Goal: Use online tool/utility: Utilize a website feature to perform a specific function

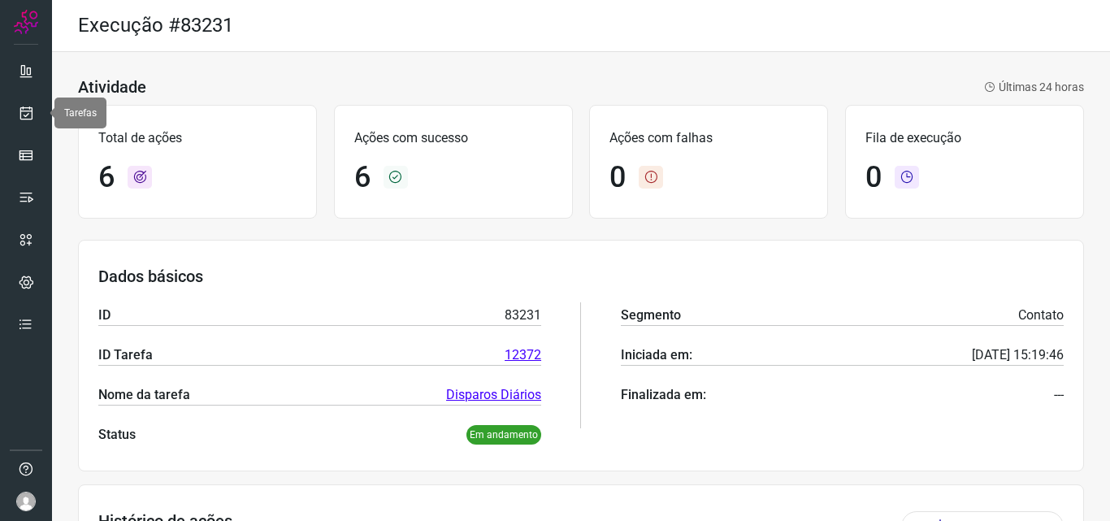
click at [12, 119] on link at bounding box center [26, 113] width 33 height 33
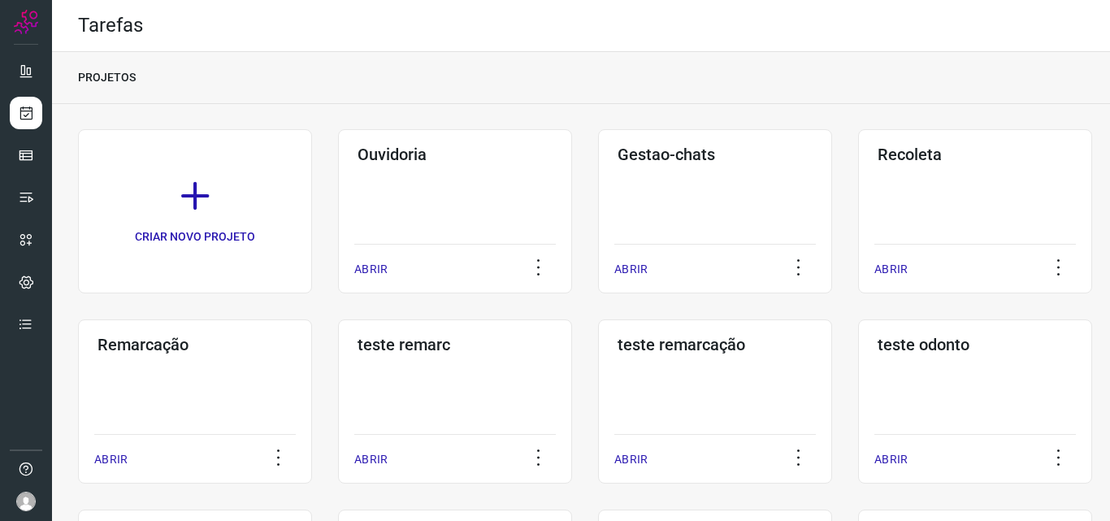
click at [260, 345] on h3 "Remarcação" at bounding box center [195, 345] width 195 height 20
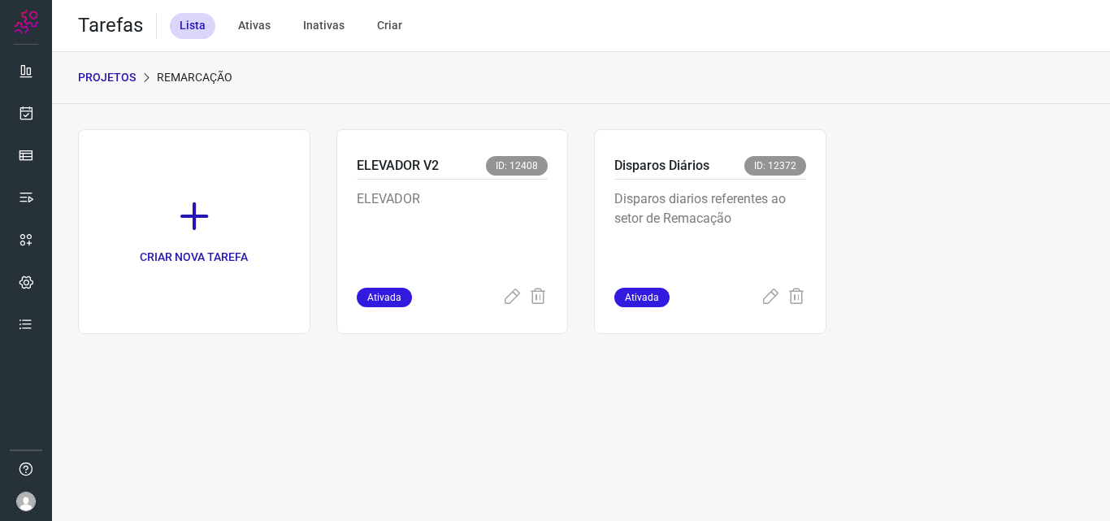
click at [794, 270] on p "Disparos diarios referentes ao setor de Remacação" at bounding box center [710, 229] width 192 height 81
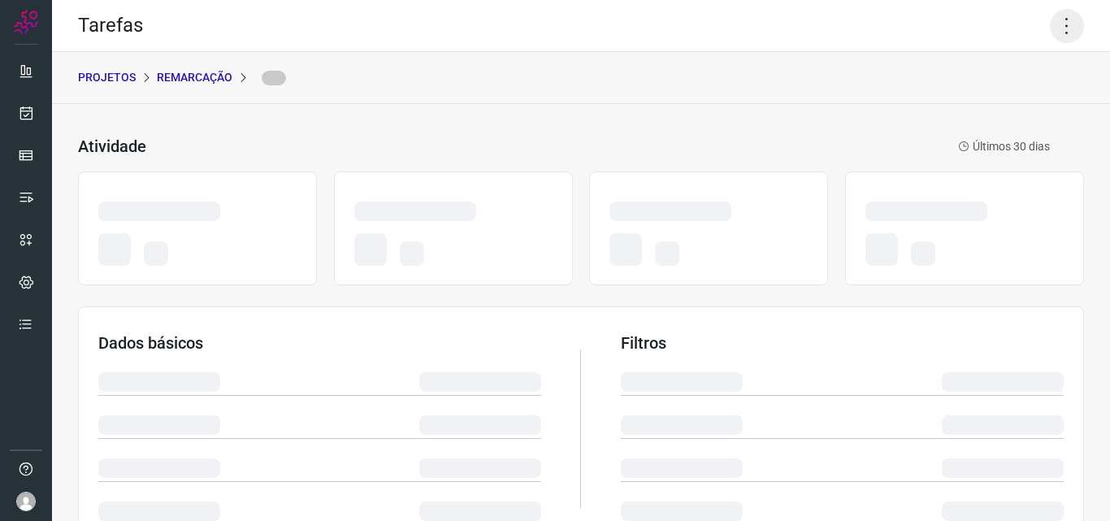
click at [1050, 16] on icon at bounding box center [1067, 26] width 34 height 34
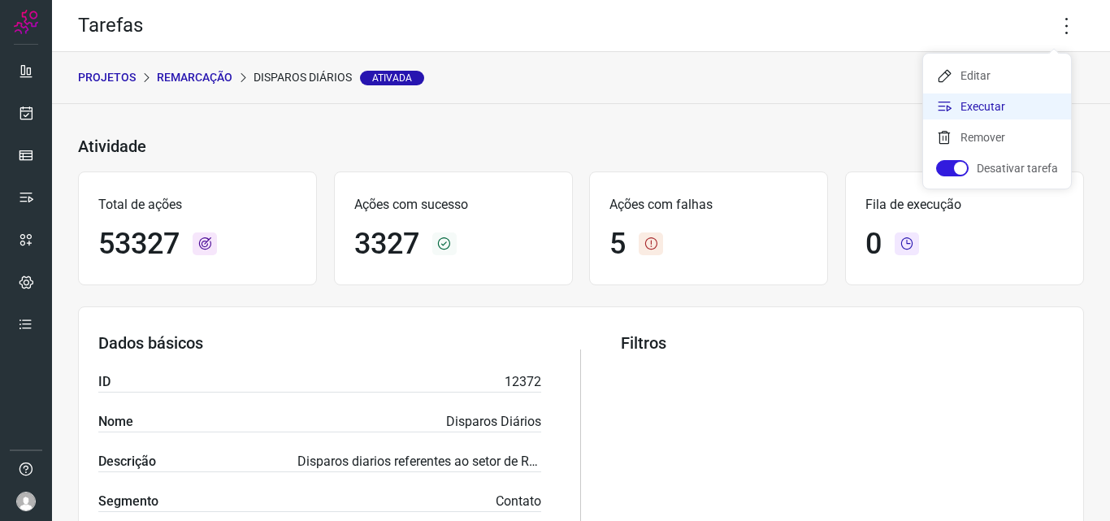
click at [993, 102] on li "Executar" at bounding box center [997, 106] width 148 height 26
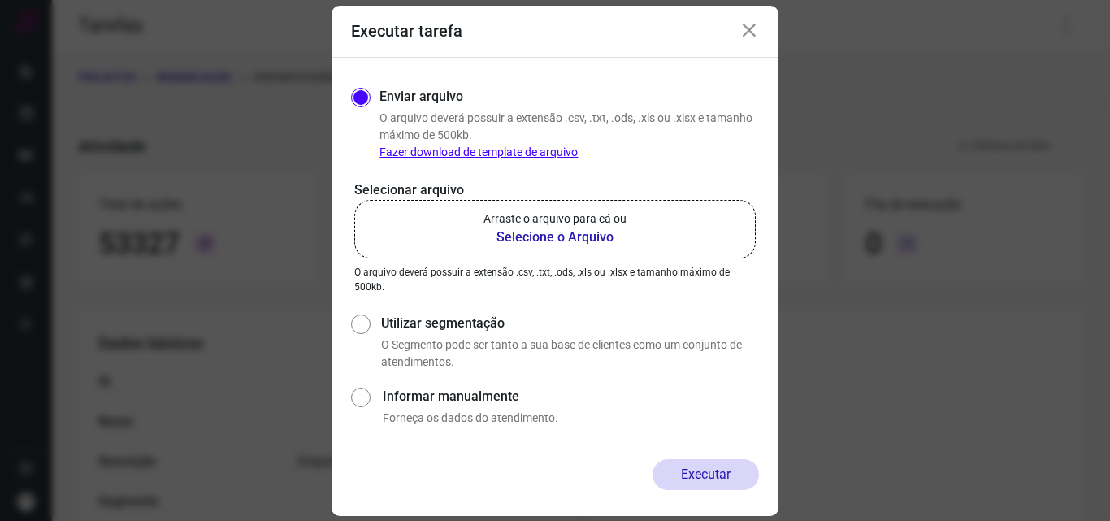
click at [557, 226] on p "Arraste o arquivo para cá ou" at bounding box center [554, 218] width 143 height 17
click at [0, 0] on input "Arraste o arquivo para cá ou Selecione o Arquivo" at bounding box center [0, 0] width 0 height 0
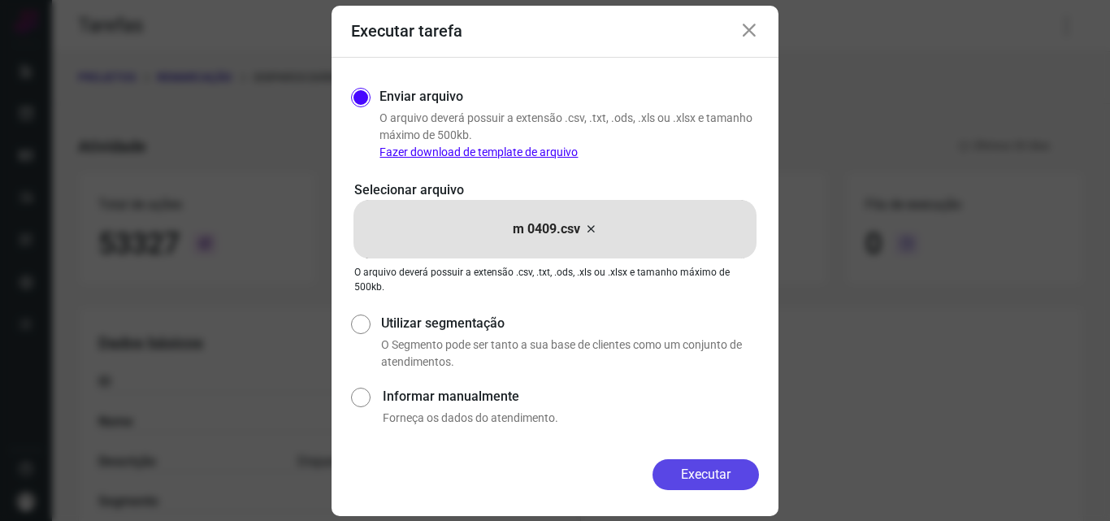
click at [692, 467] on button "Executar" at bounding box center [705, 474] width 106 height 31
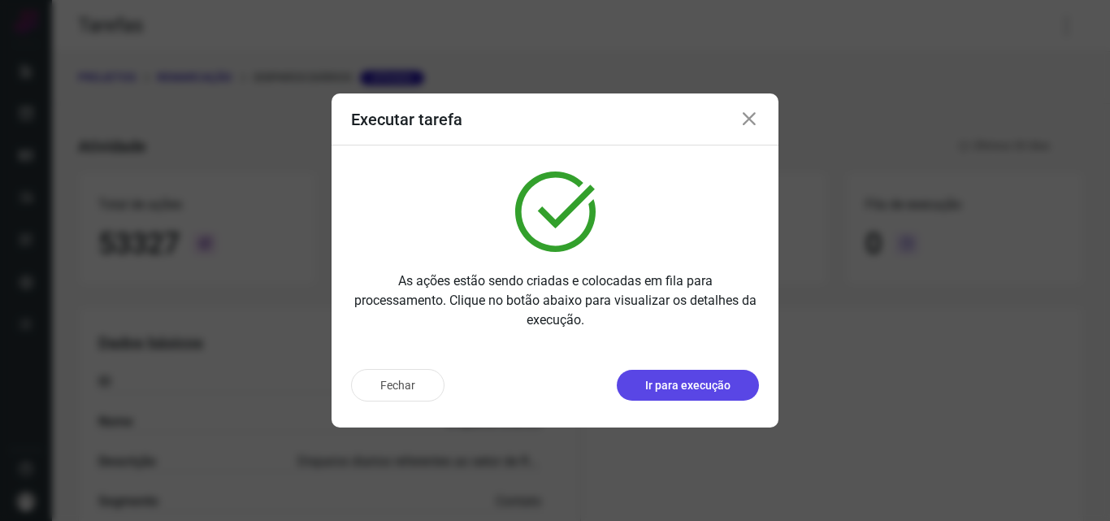
click at [696, 388] on p "Ir para execução" at bounding box center [687, 385] width 85 height 17
